Goal: Use online tool/utility: Utilize a website feature to perform a specific function

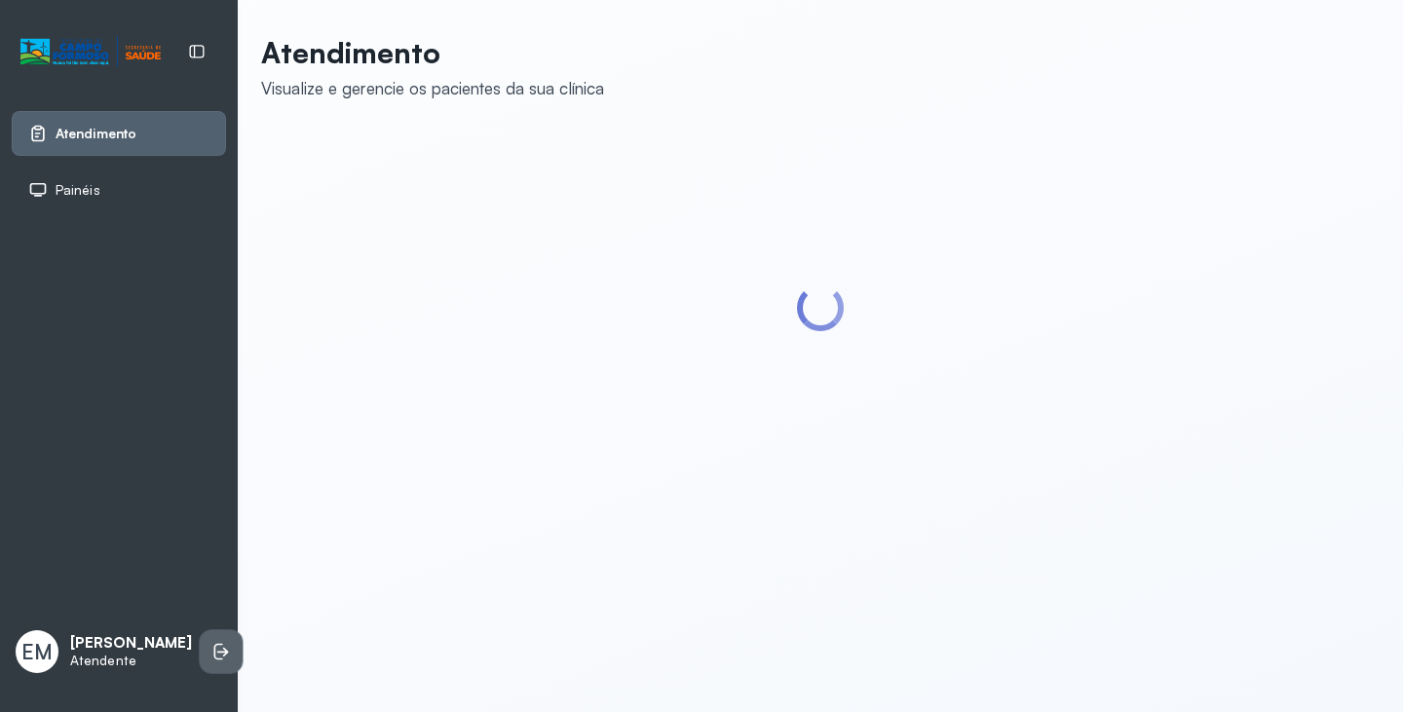
click at [200, 631] on li at bounding box center [221, 652] width 43 height 43
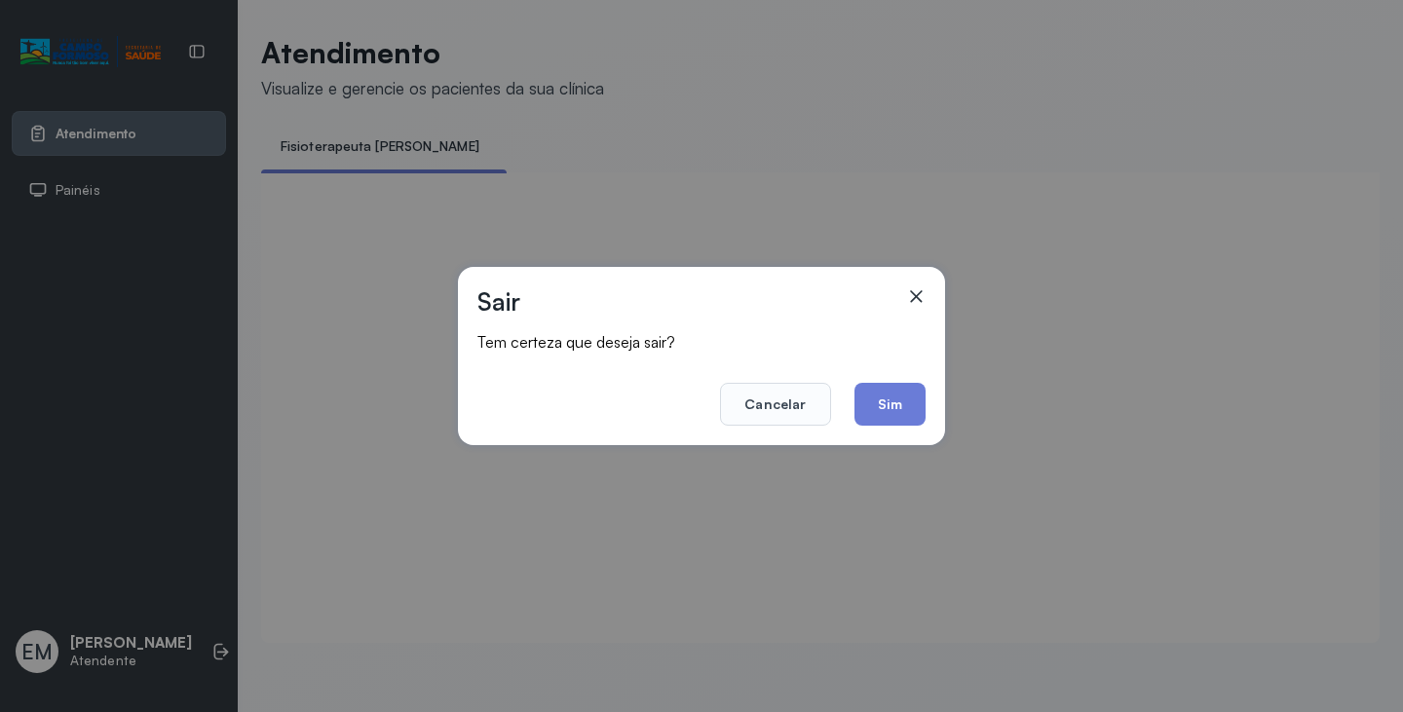
click at [878, 403] on button "Sim" at bounding box center [890, 404] width 71 height 43
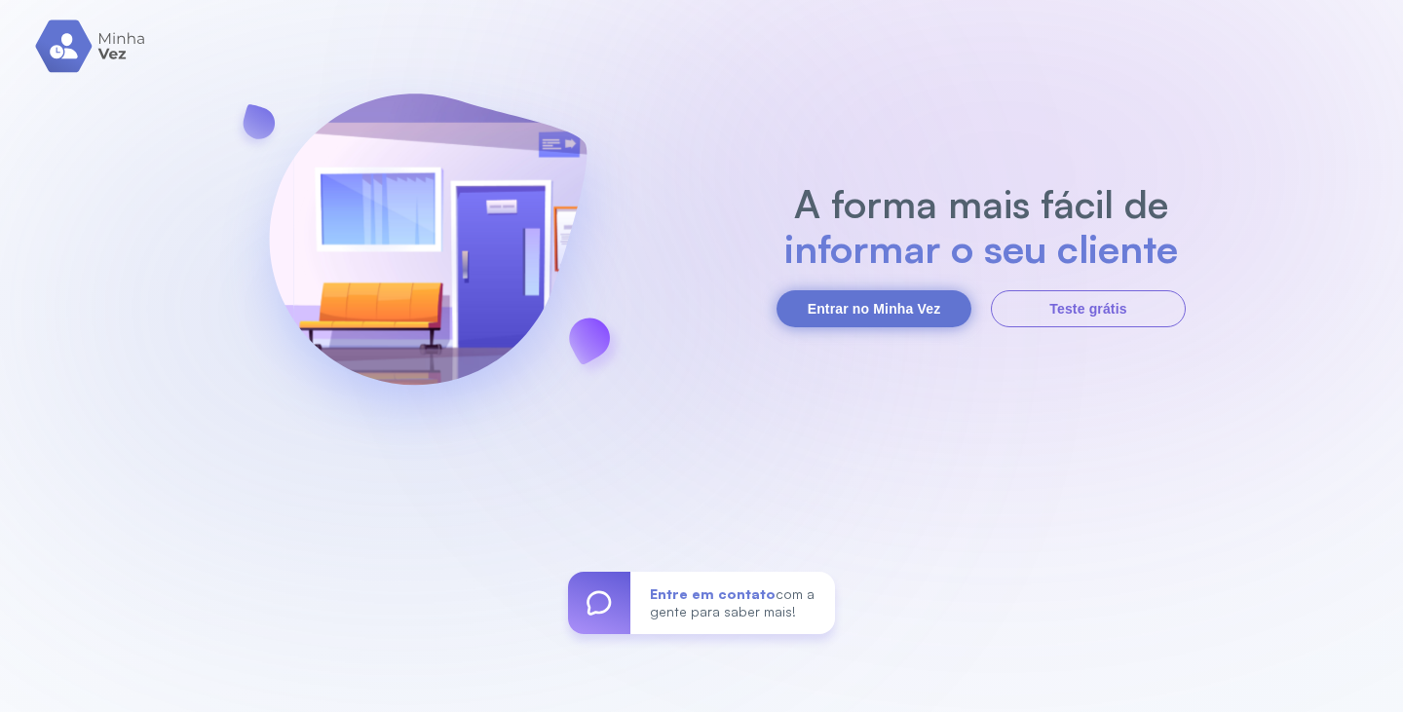
click at [848, 300] on button "Entrar no Minha Vez" at bounding box center [874, 308] width 195 height 37
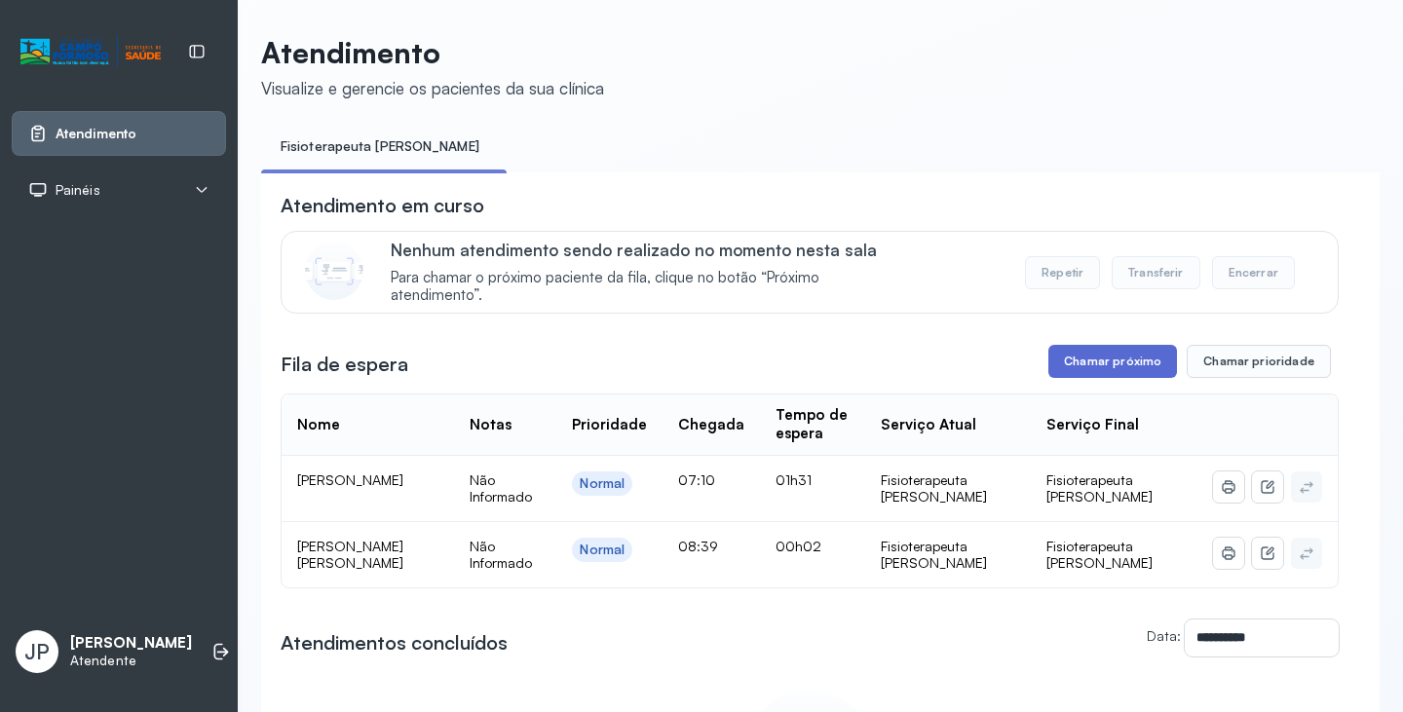
click at [1115, 366] on button "Chamar próximo" at bounding box center [1113, 361] width 129 height 33
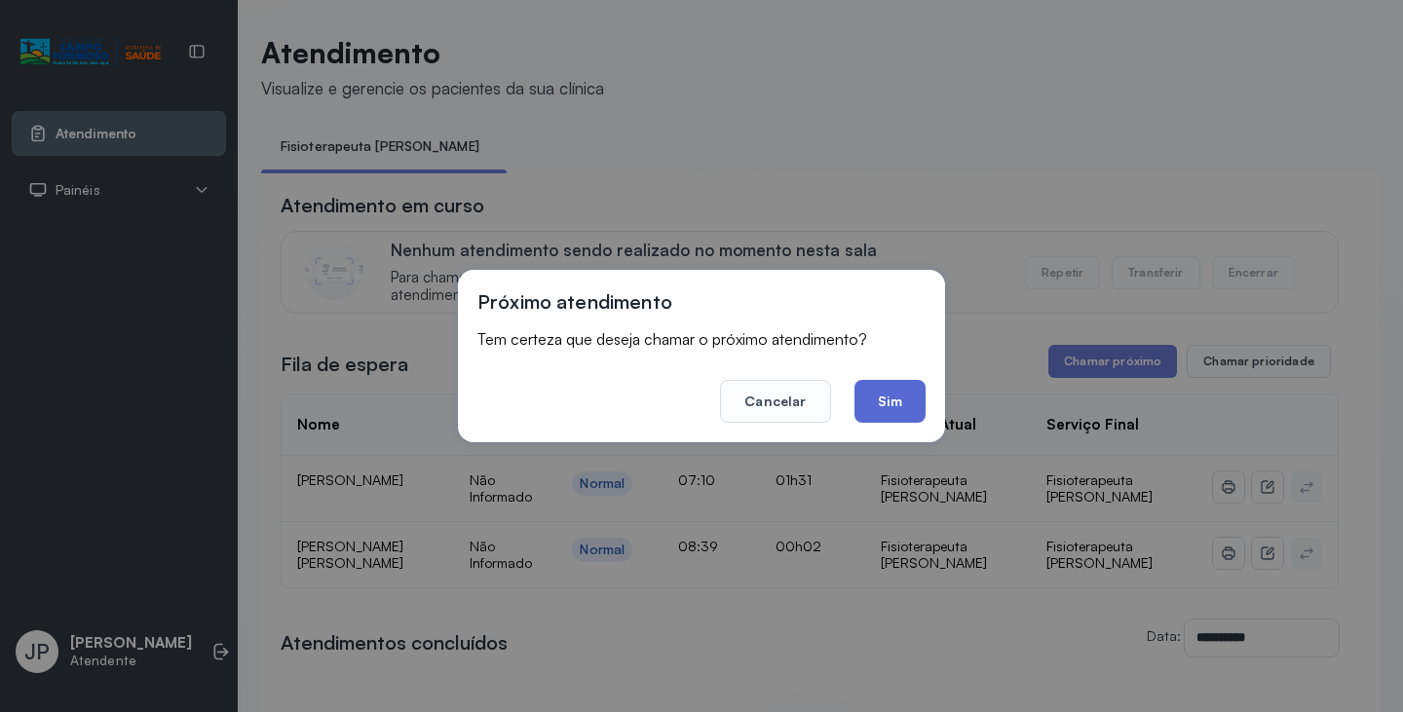
click at [916, 415] on button "Sim" at bounding box center [890, 401] width 71 height 43
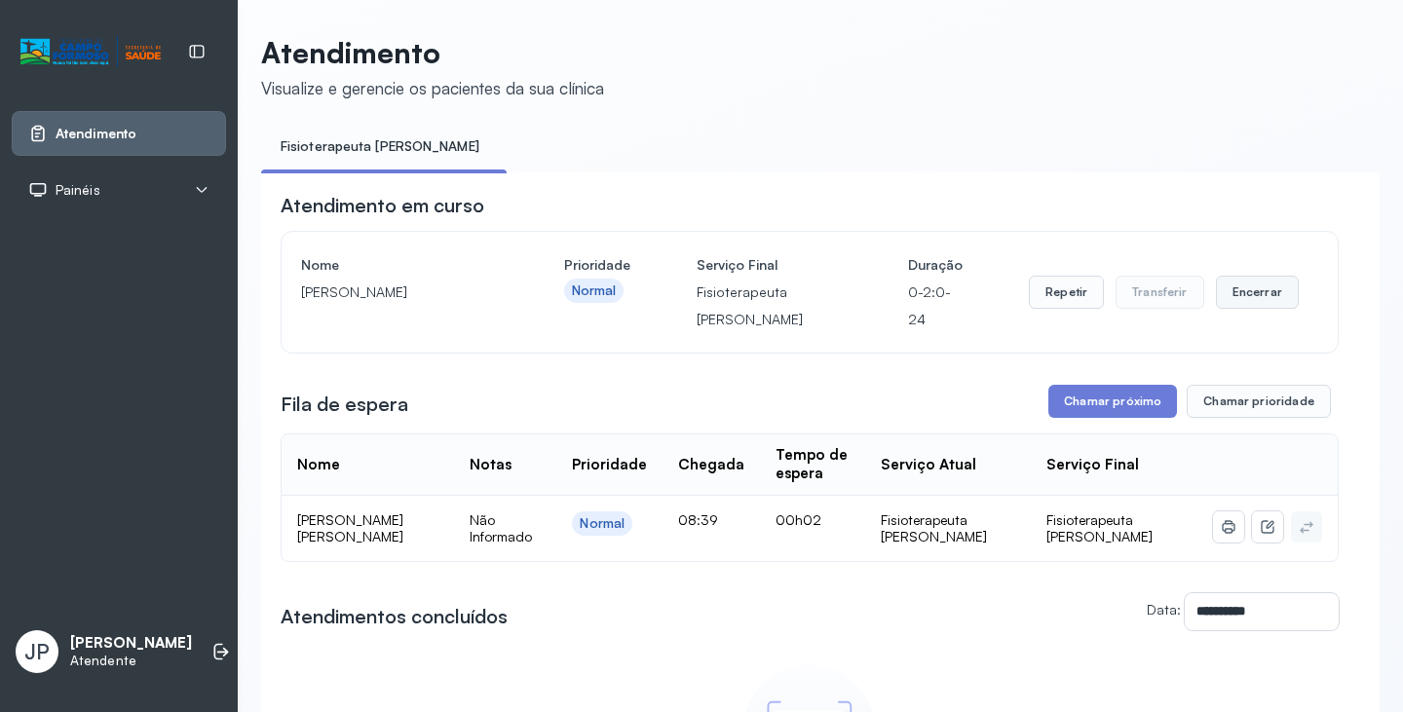
click at [1231, 308] on button "Encerrar" at bounding box center [1257, 292] width 83 height 33
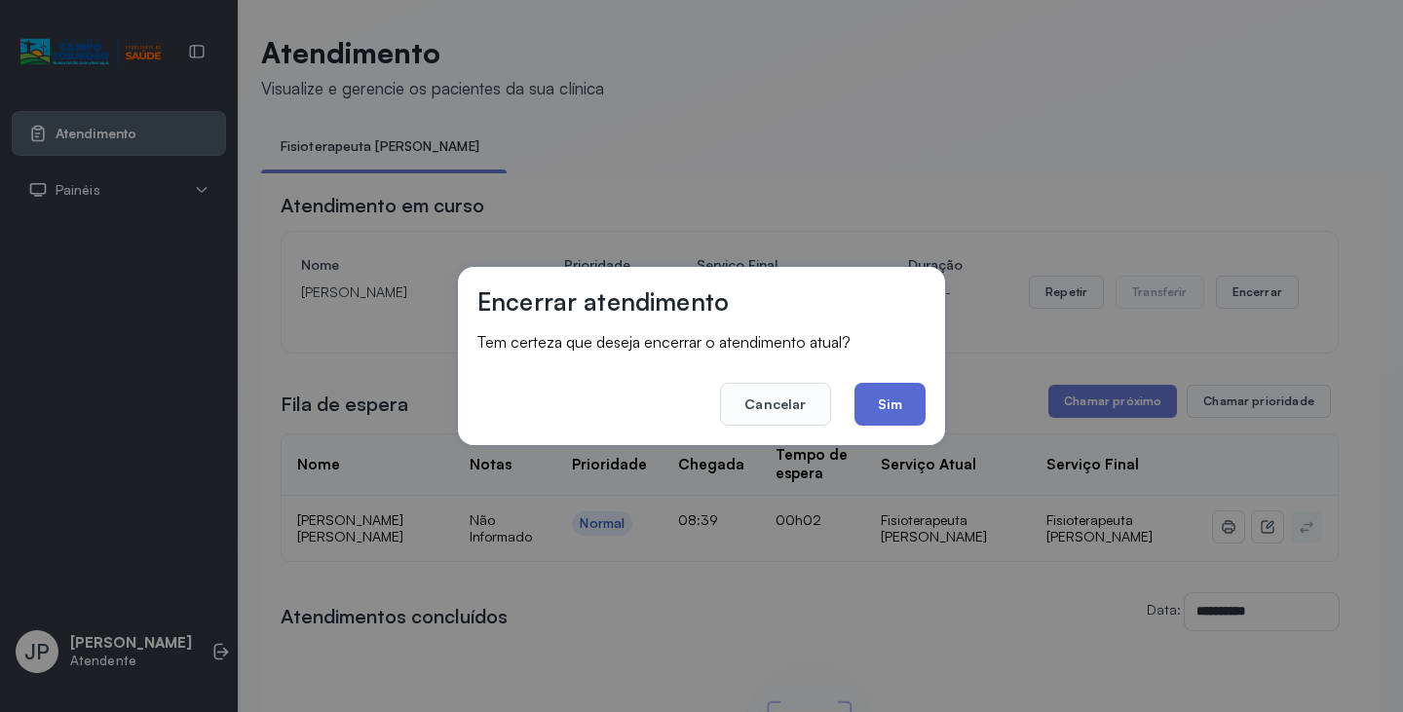
click at [906, 403] on button "Sim" at bounding box center [890, 404] width 71 height 43
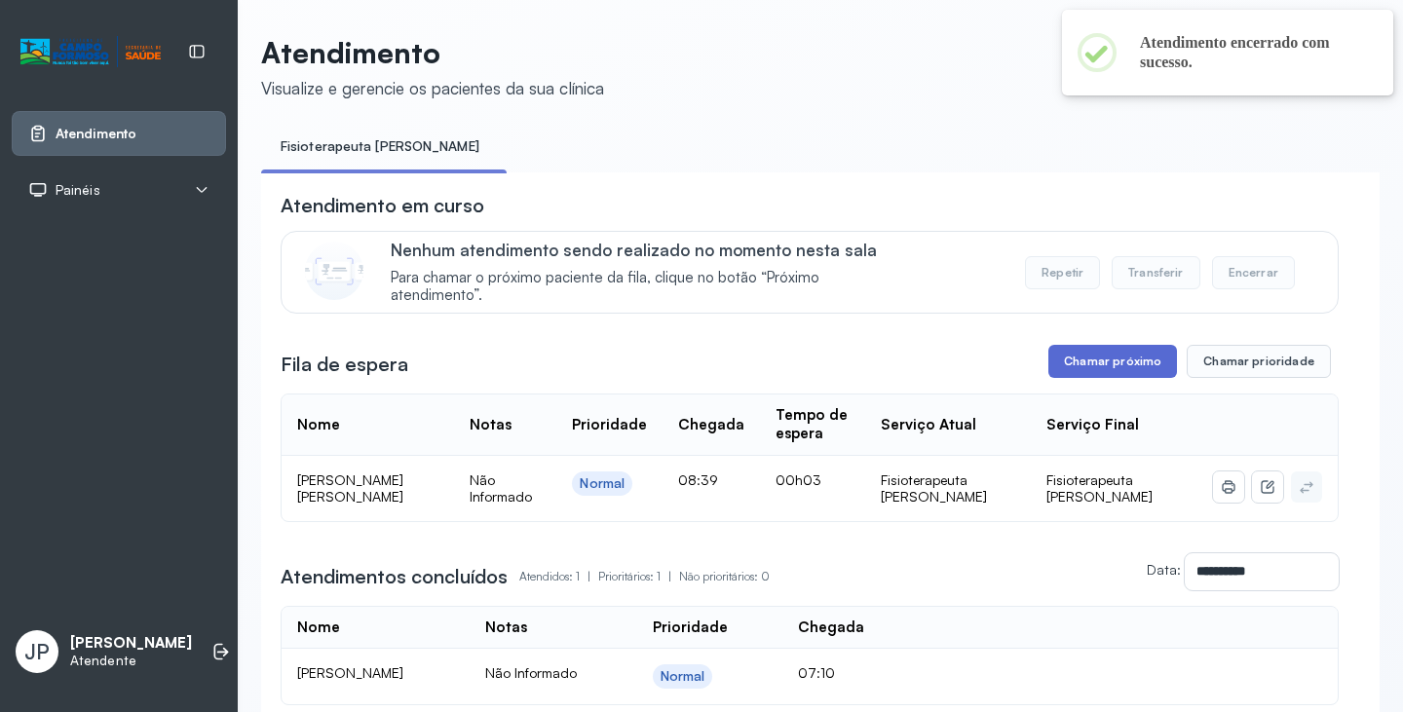
click at [1107, 371] on button "Chamar próximo" at bounding box center [1113, 361] width 129 height 33
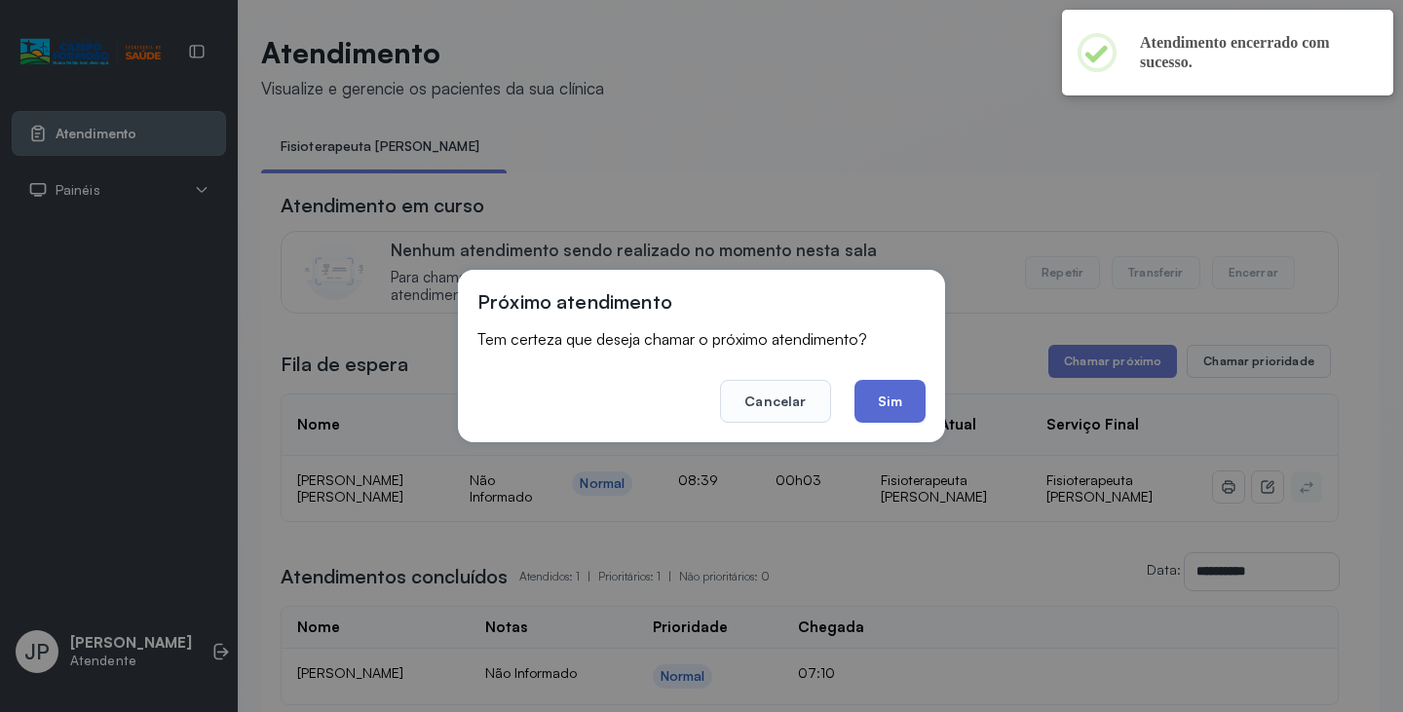
click at [909, 385] on button "Sim" at bounding box center [890, 401] width 71 height 43
